Goal: Navigation & Orientation: Find specific page/section

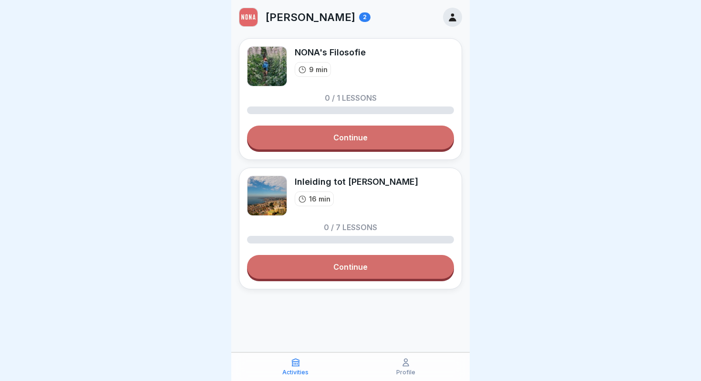
click at [453, 22] on icon at bounding box center [452, 17] width 10 height 10
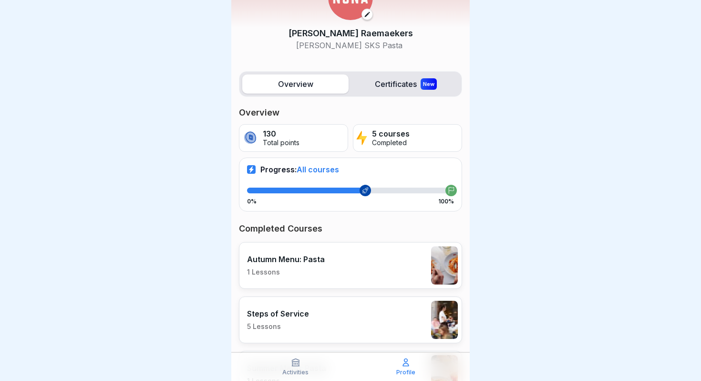
scroll to position [45, 0]
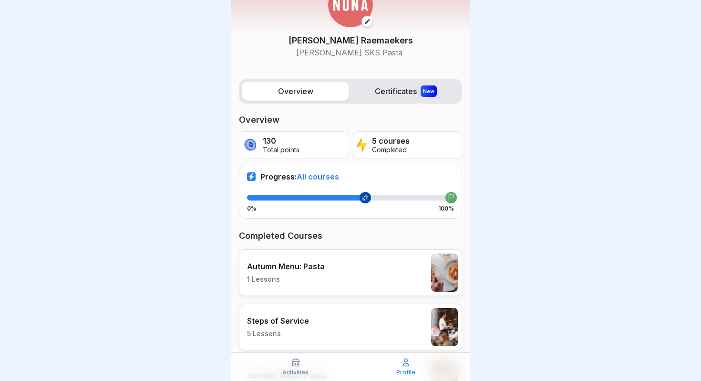
click at [390, 90] on label "Certificates New" at bounding box center [405, 91] width 106 height 19
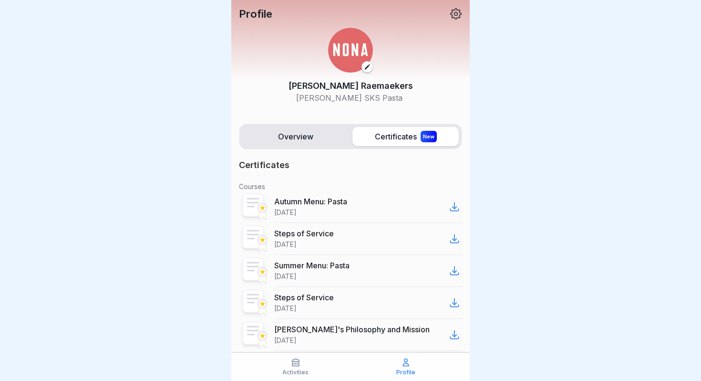
scroll to position [25, 0]
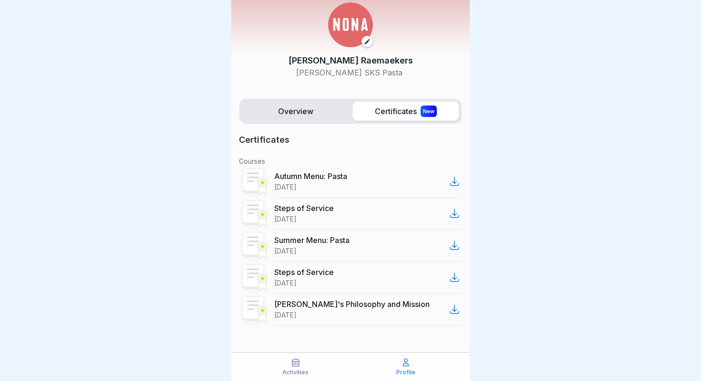
click at [299, 117] on label "Overview" at bounding box center [295, 111] width 106 height 19
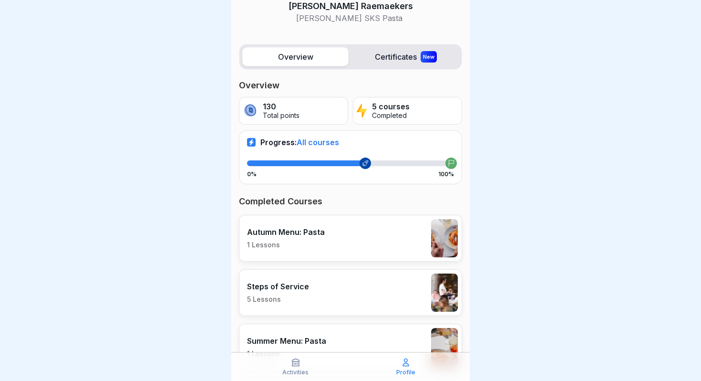
scroll to position [233, 0]
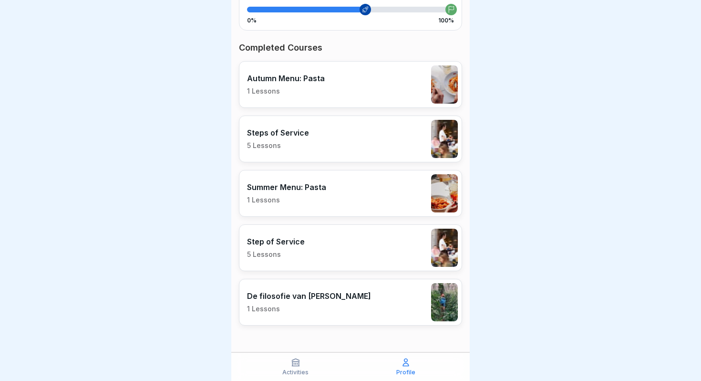
click at [289, 368] on div "Activities" at bounding box center [295, 366] width 105 height 18
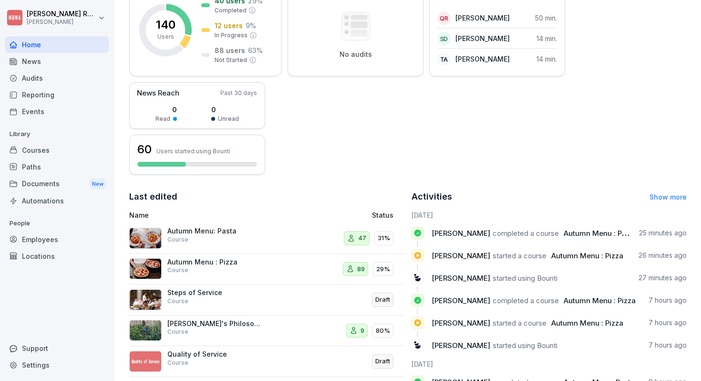
scroll to position [81, 0]
